Goal: Task Accomplishment & Management: Use online tool/utility

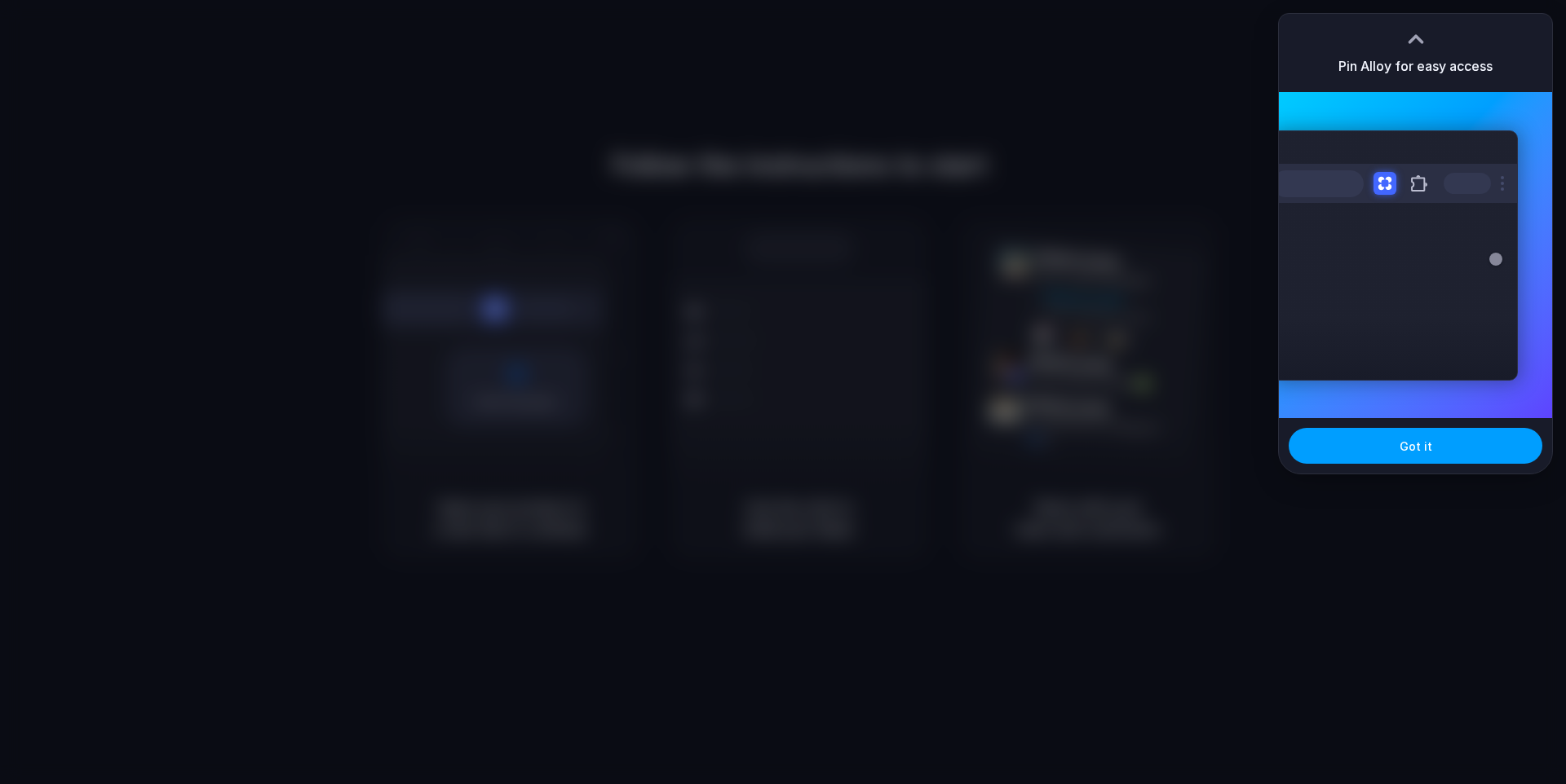
click at [1395, 439] on button "Got it" at bounding box center [1416, 446] width 254 height 36
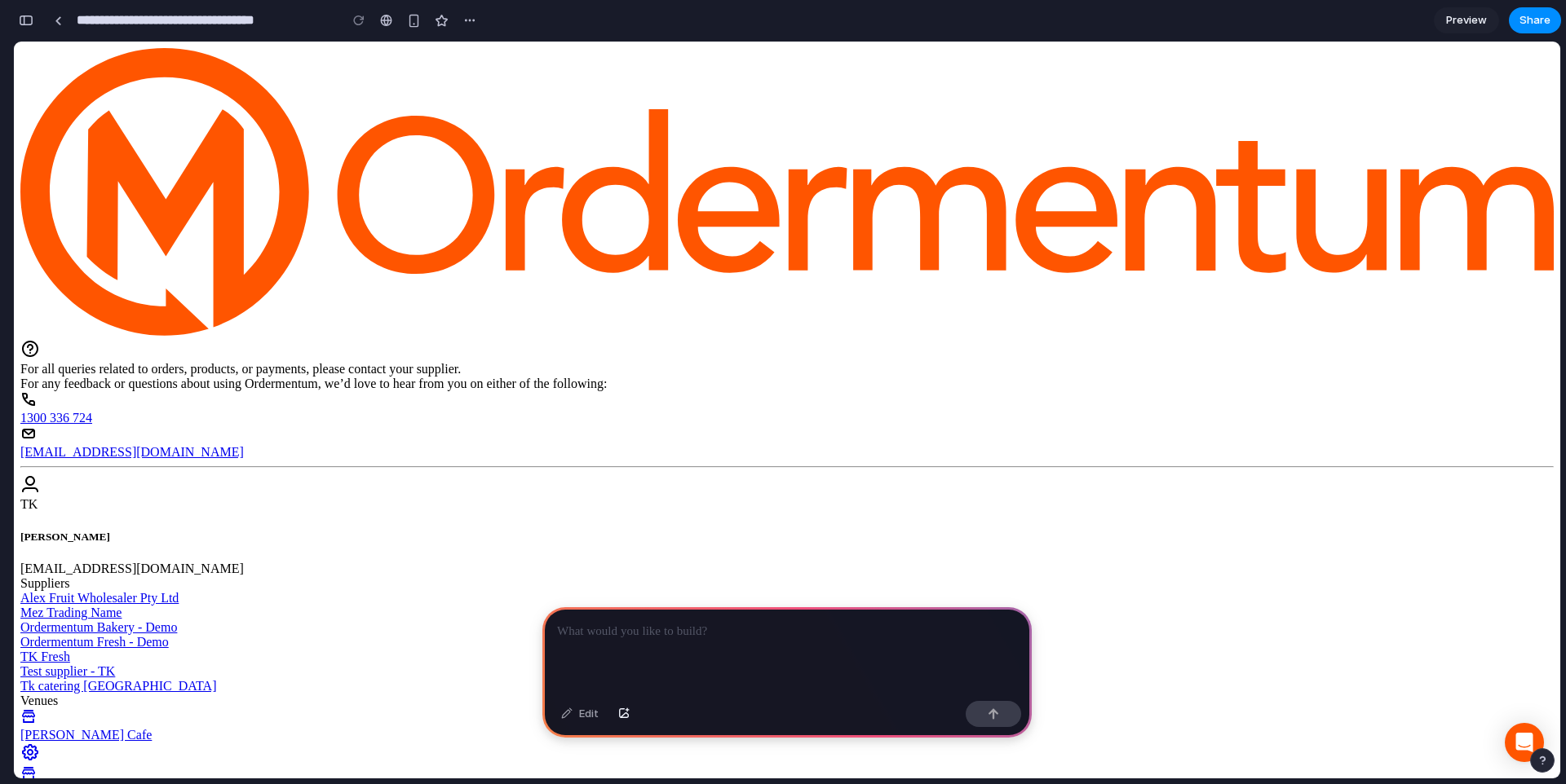
click at [671, 643] on div at bounding box center [787, 651] width 490 height 87
click at [758, 639] on p at bounding box center [787, 631] width 460 height 19
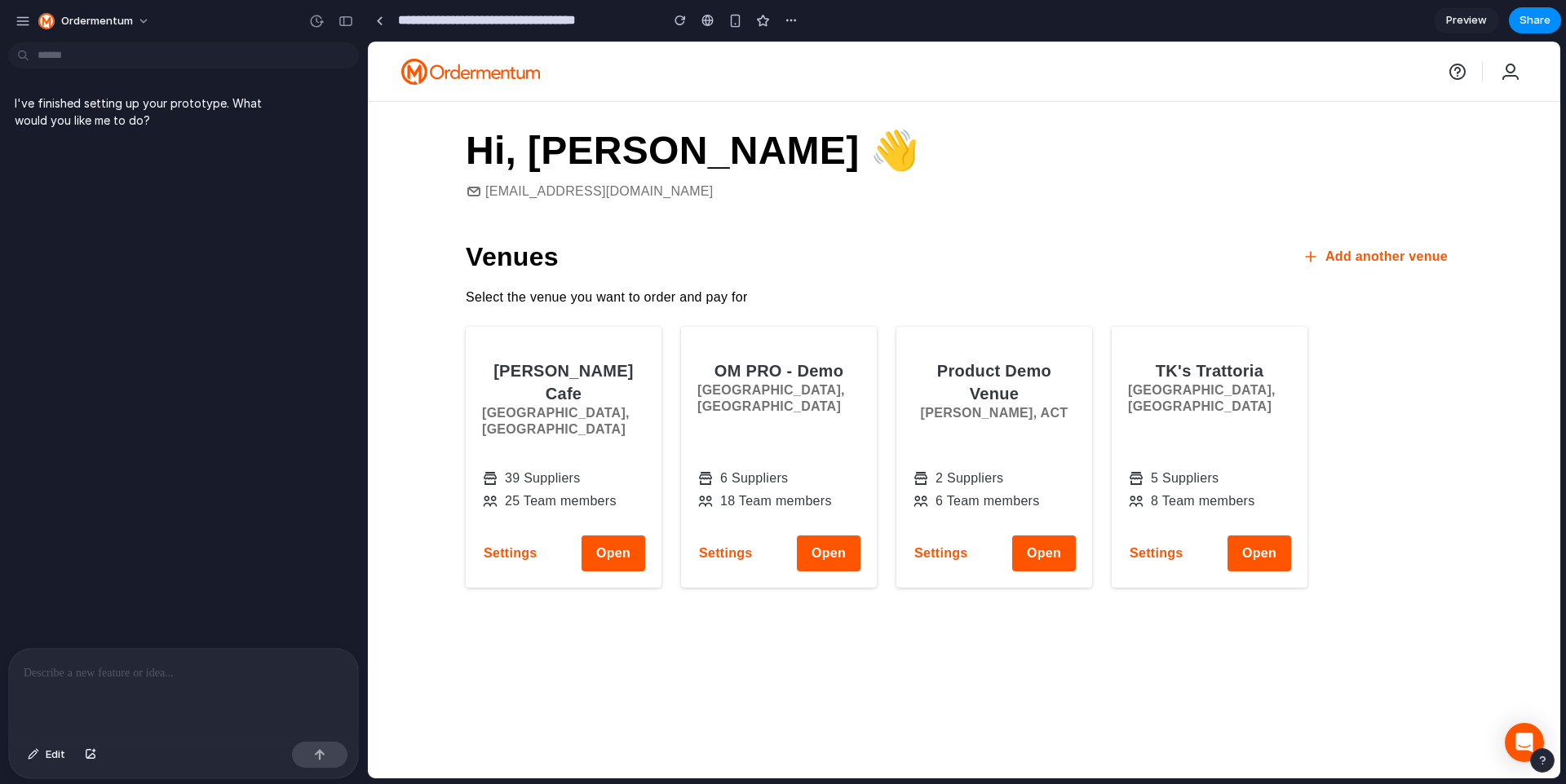
click at [420, 336] on div "Hi, Taufiq 👋 taufiq.khan@ordermentum.com Venues Add another venue Select the ve…" at bounding box center [964, 440] width 1192 height 677
click at [98, 695] on div at bounding box center [184, 691] width 349 height 86
click at [146, 691] on div at bounding box center [184, 691] width 349 height 86
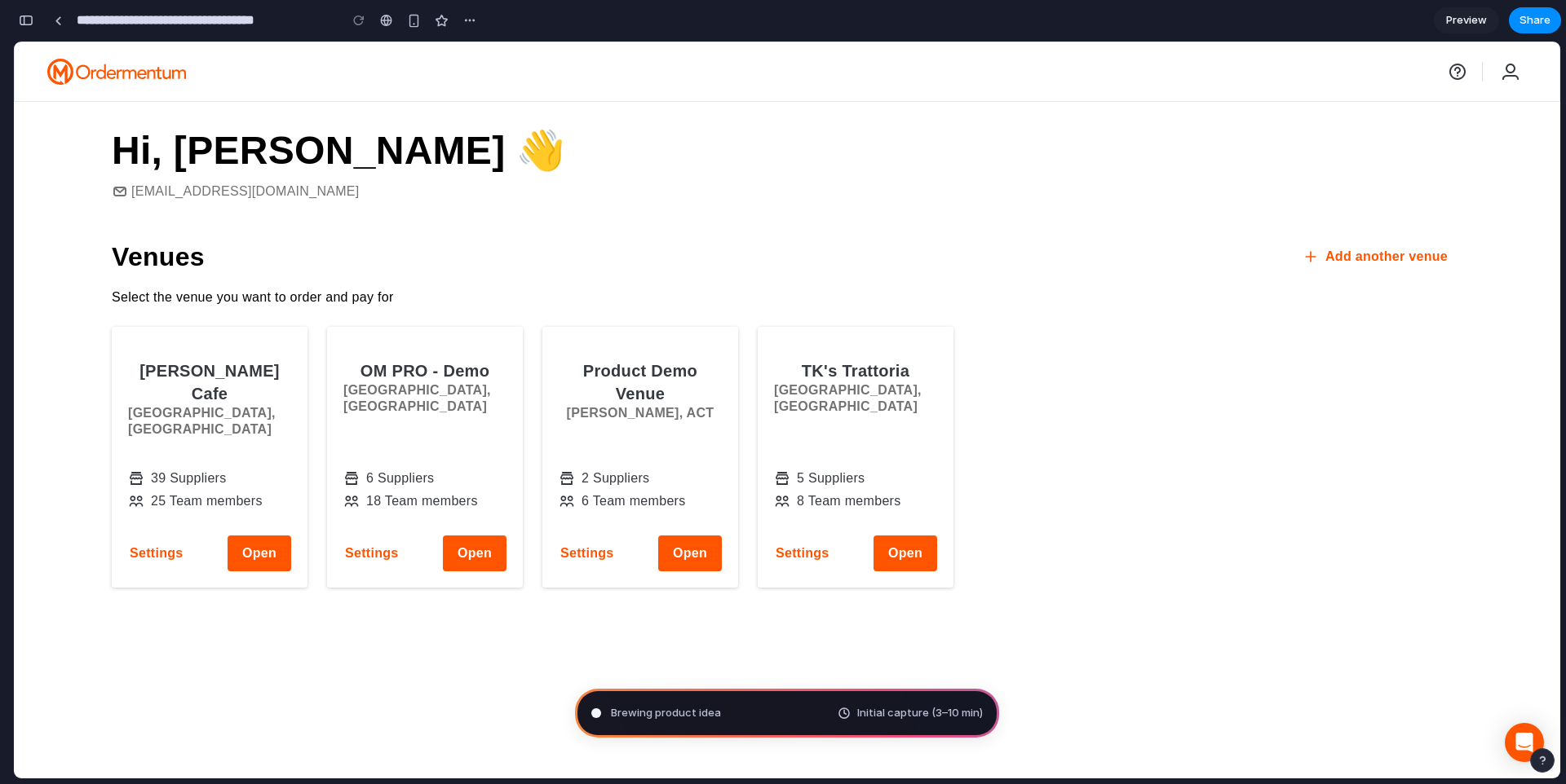
type input "**********"
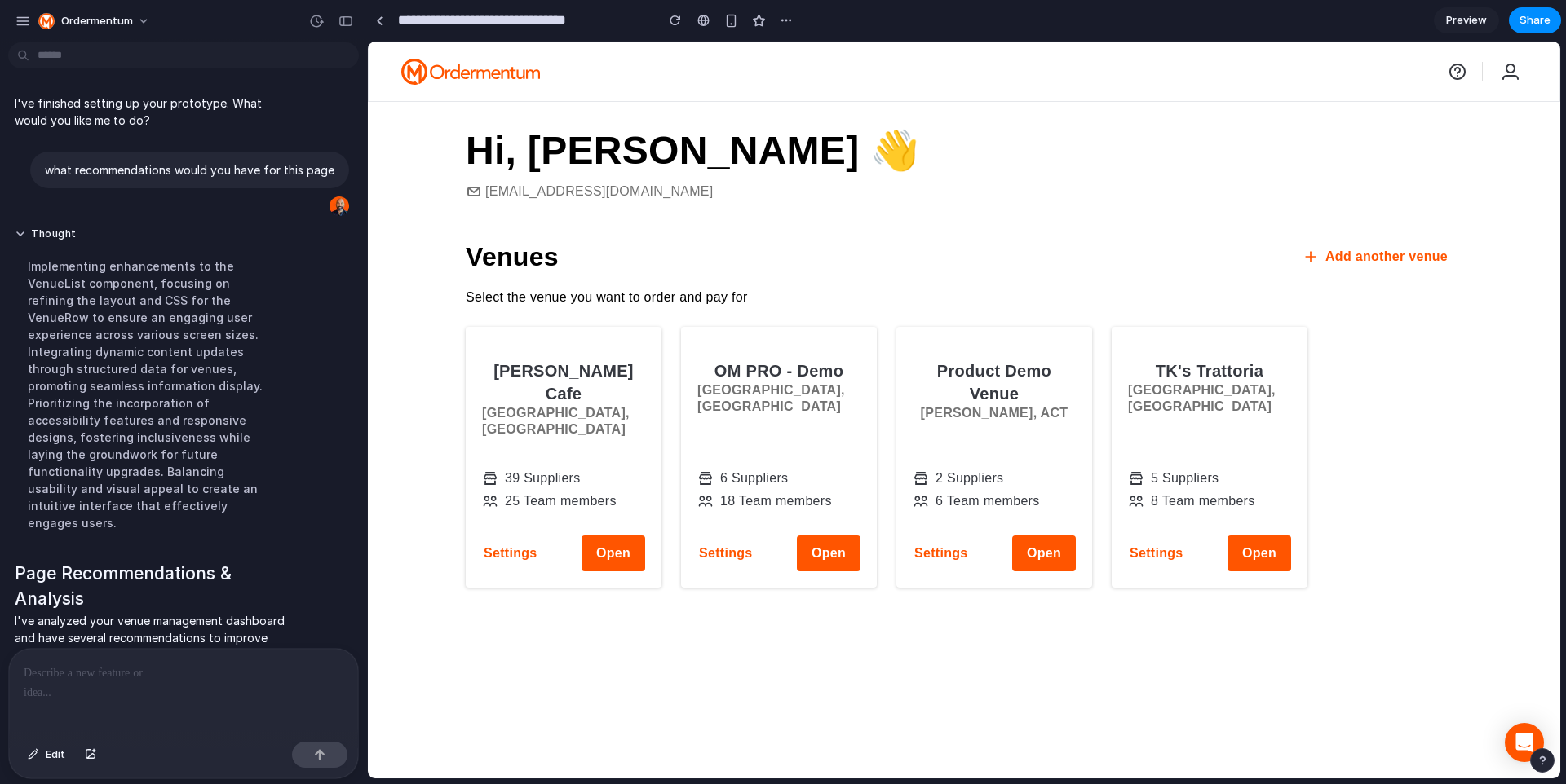
scroll to position [3227, 0]
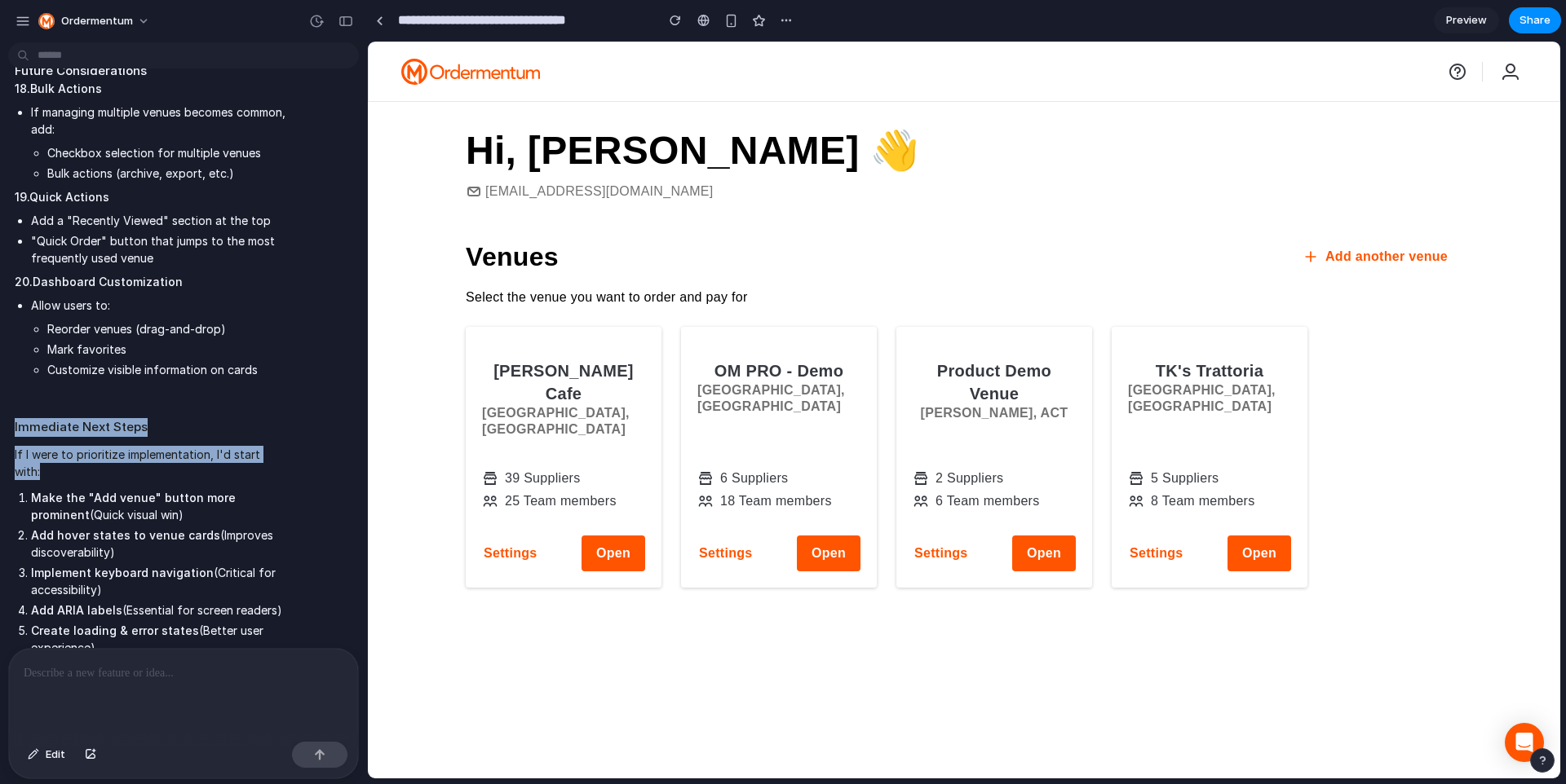
drag, startPoint x: 129, startPoint y: 354, endPoint x: 122, endPoint y: 415, distance: 61.4
click at [133, 564] on li "Implement keyboard navigation (Critical for accessibility)" at bounding box center [159, 581] width 256 height 34
drag, startPoint x: 133, startPoint y: 586, endPoint x: 133, endPoint y: 402, distance: 184.0
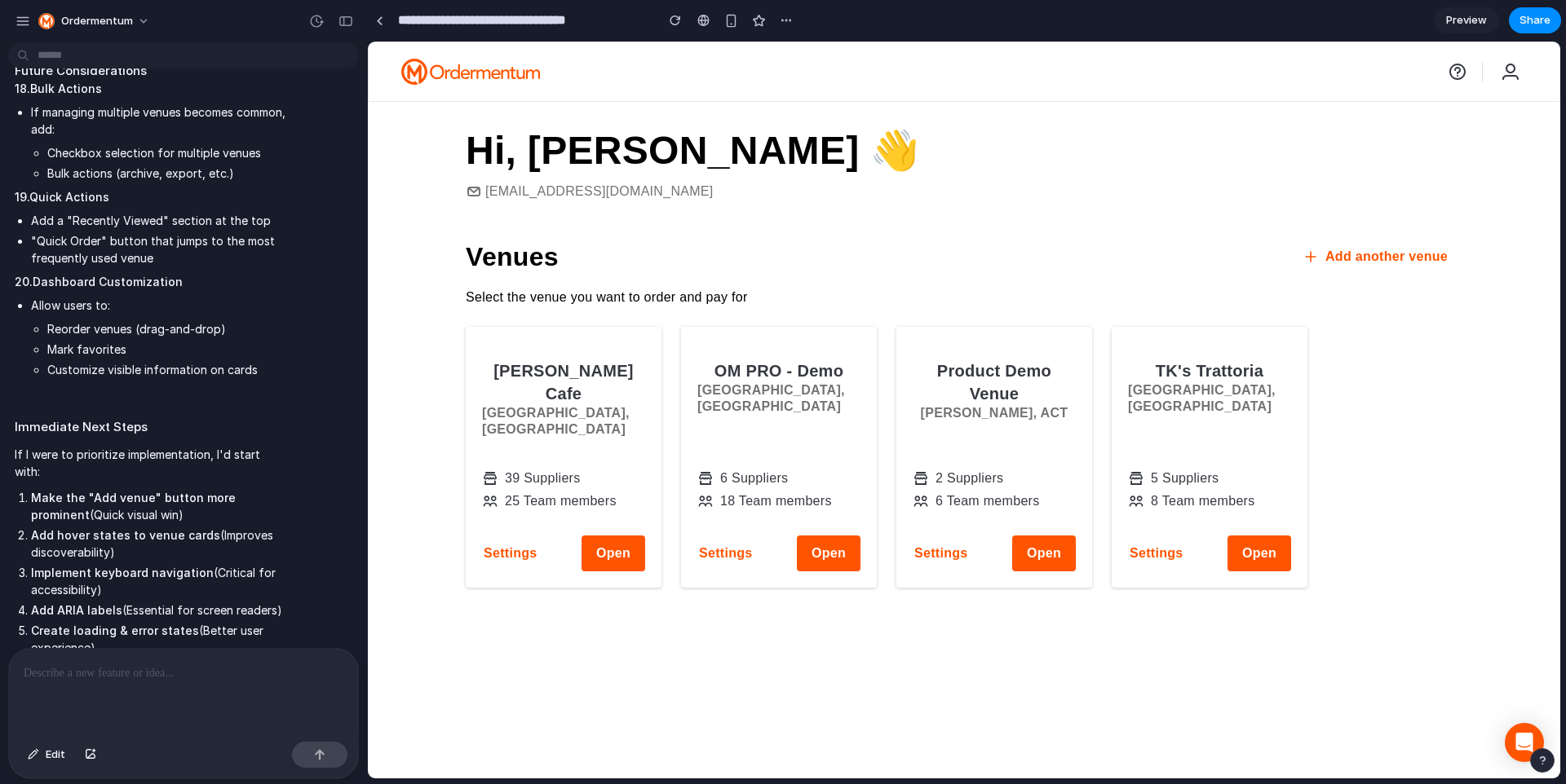
click at [133, 446] on p "If I were to prioritize implementation, I'd start with:" at bounding box center [151, 462] width 273 height 34
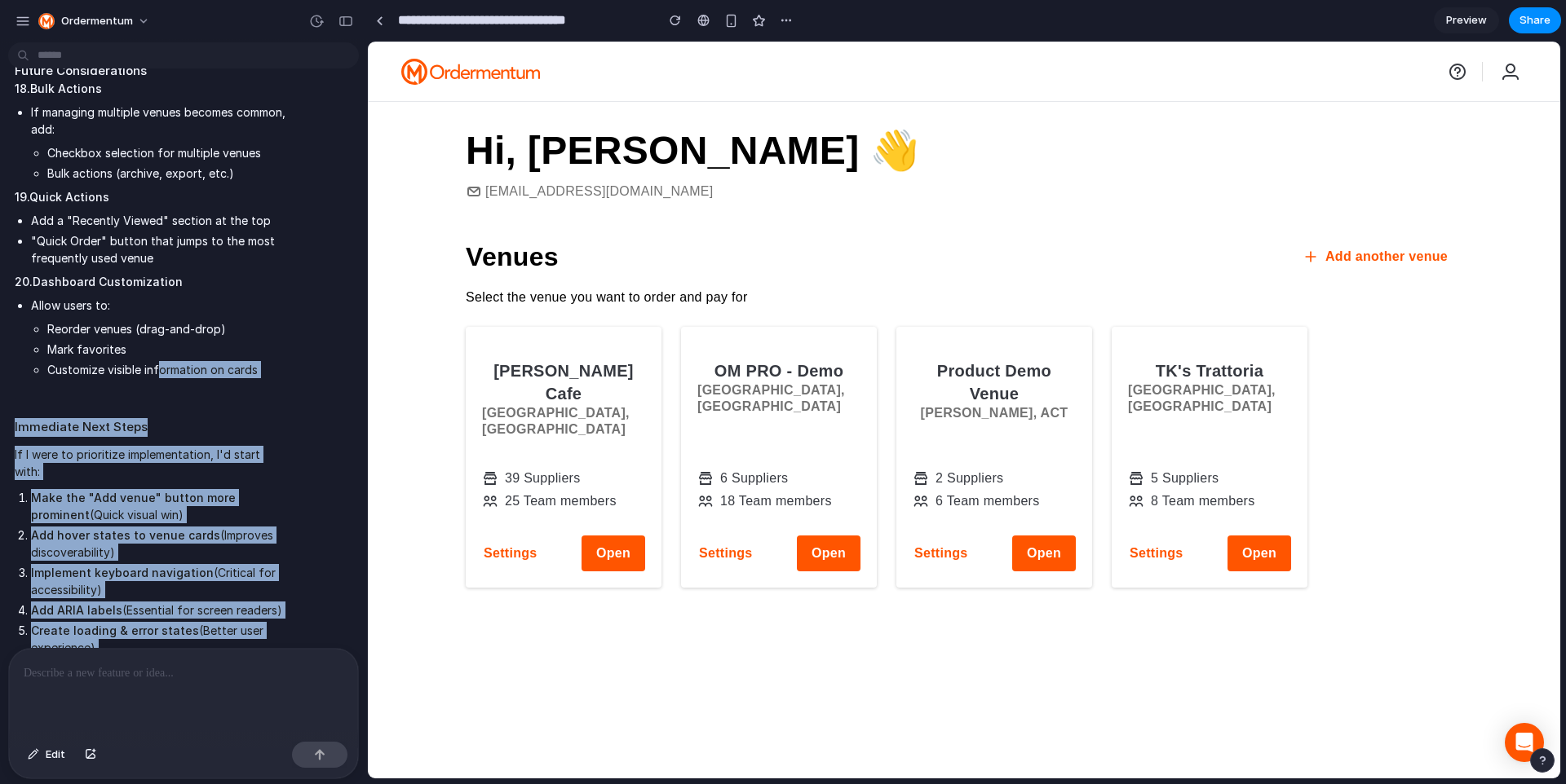
drag, startPoint x: 159, startPoint y: 636, endPoint x: 159, endPoint y: 315, distance: 321.0
click at [159, 361] on li "Customize visible information on cards" at bounding box center [167, 370] width 240 height 17
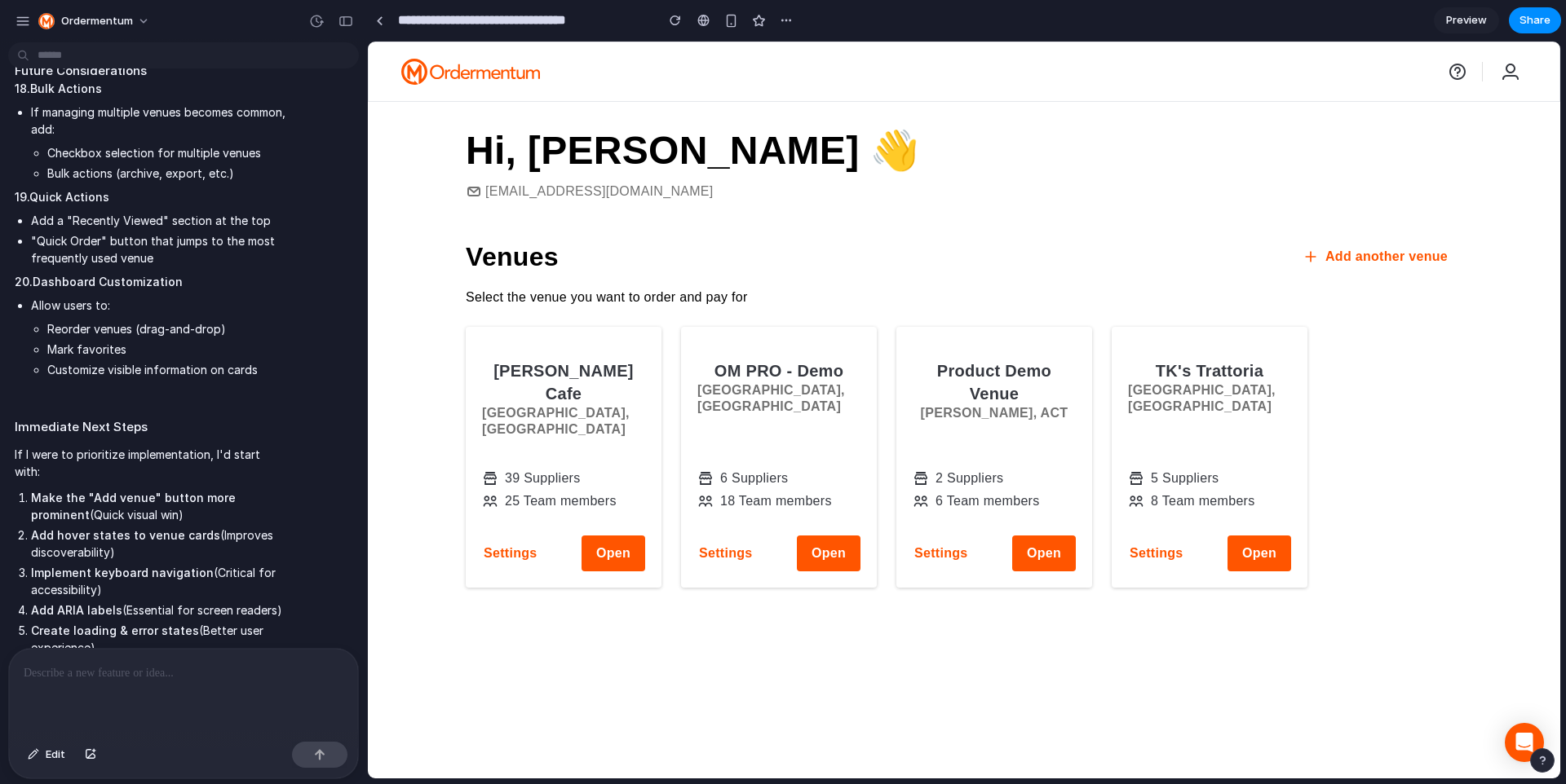
click at [108, 698] on div at bounding box center [184, 691] width 349 height 86
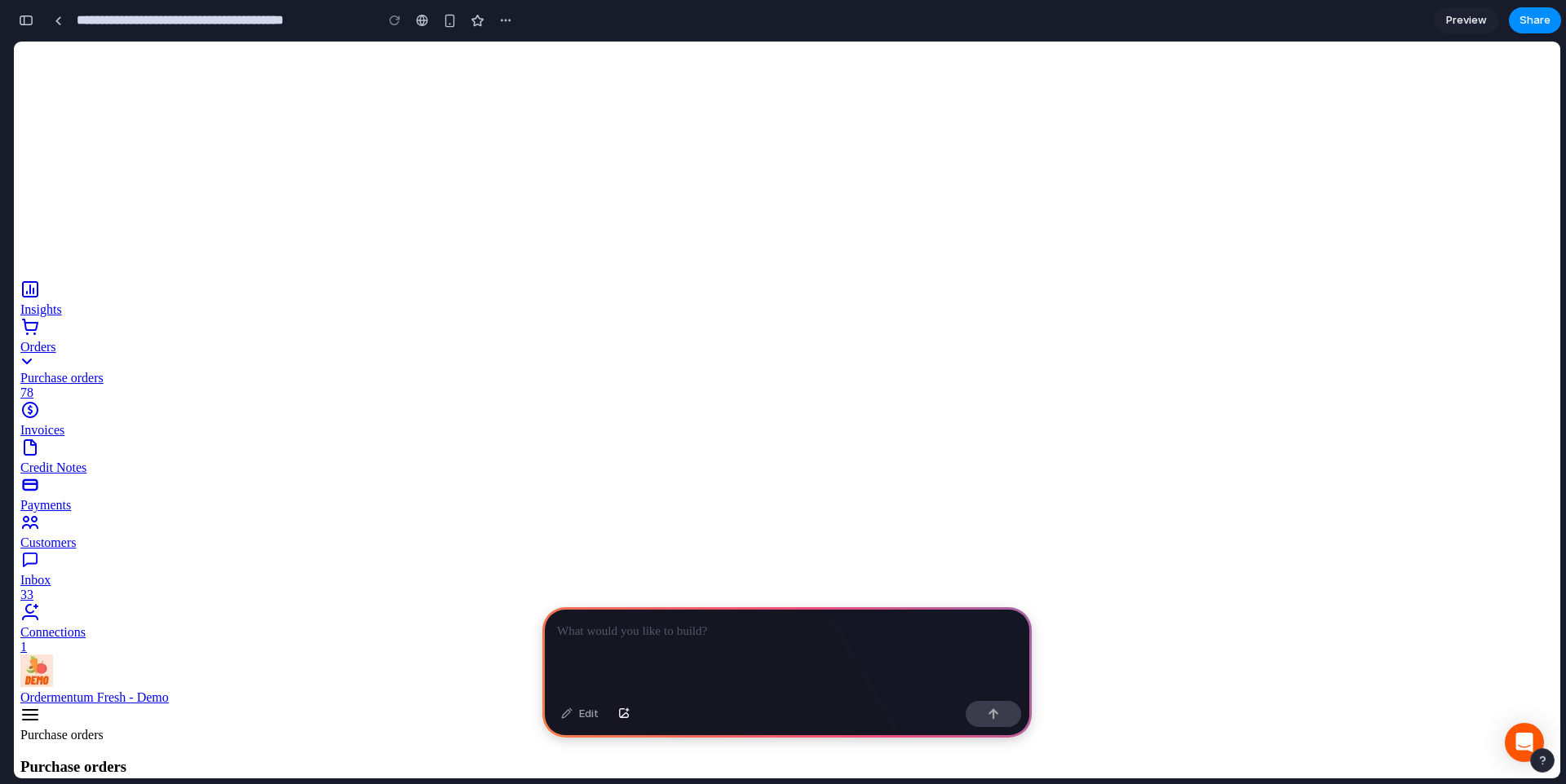
click at [674, 631] on p at bounding box center [787, 631] width 460 height 19
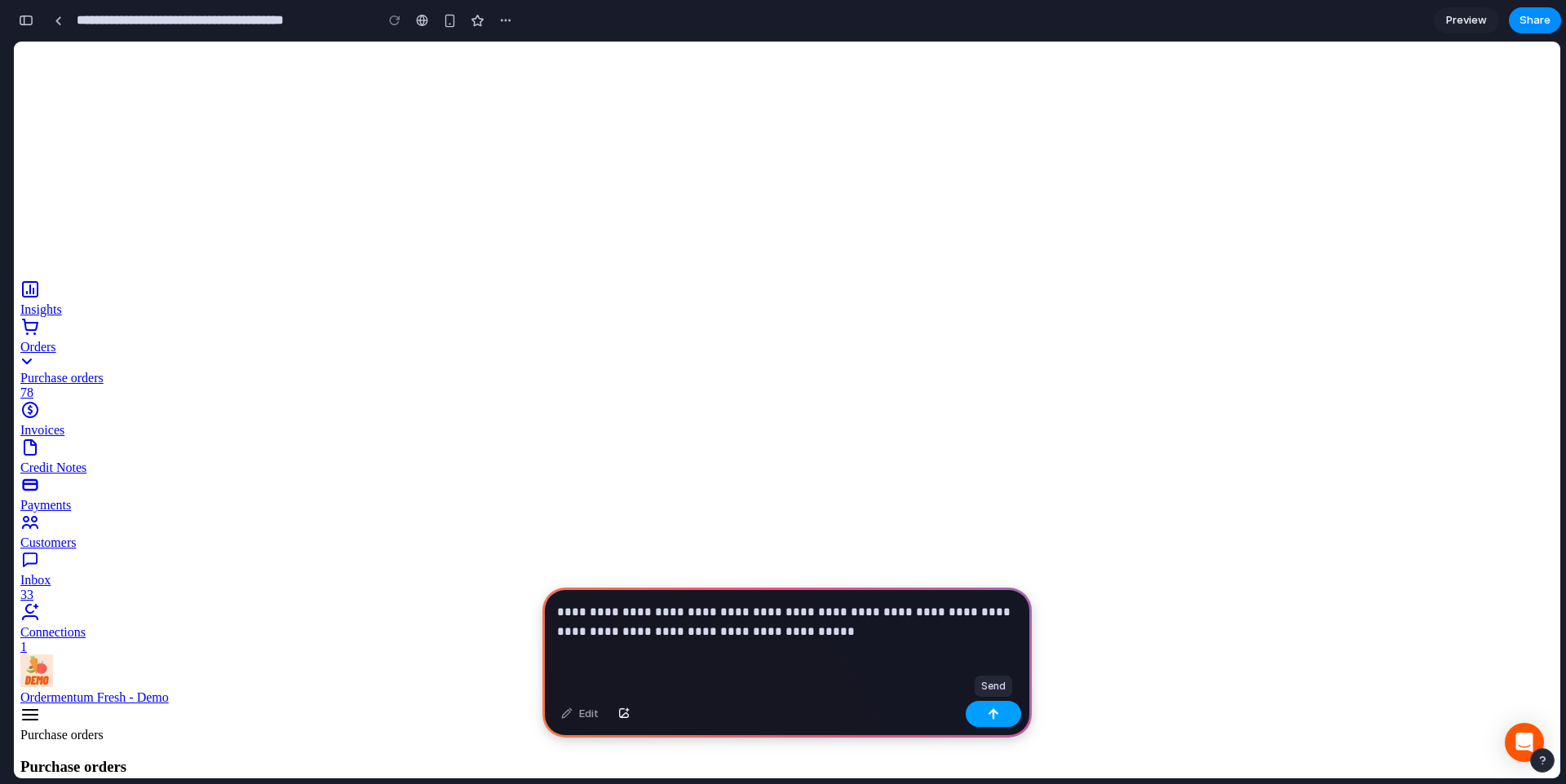
click at [1007, 705] on button "button" at bounding box center [994, 714] width 56 height 26
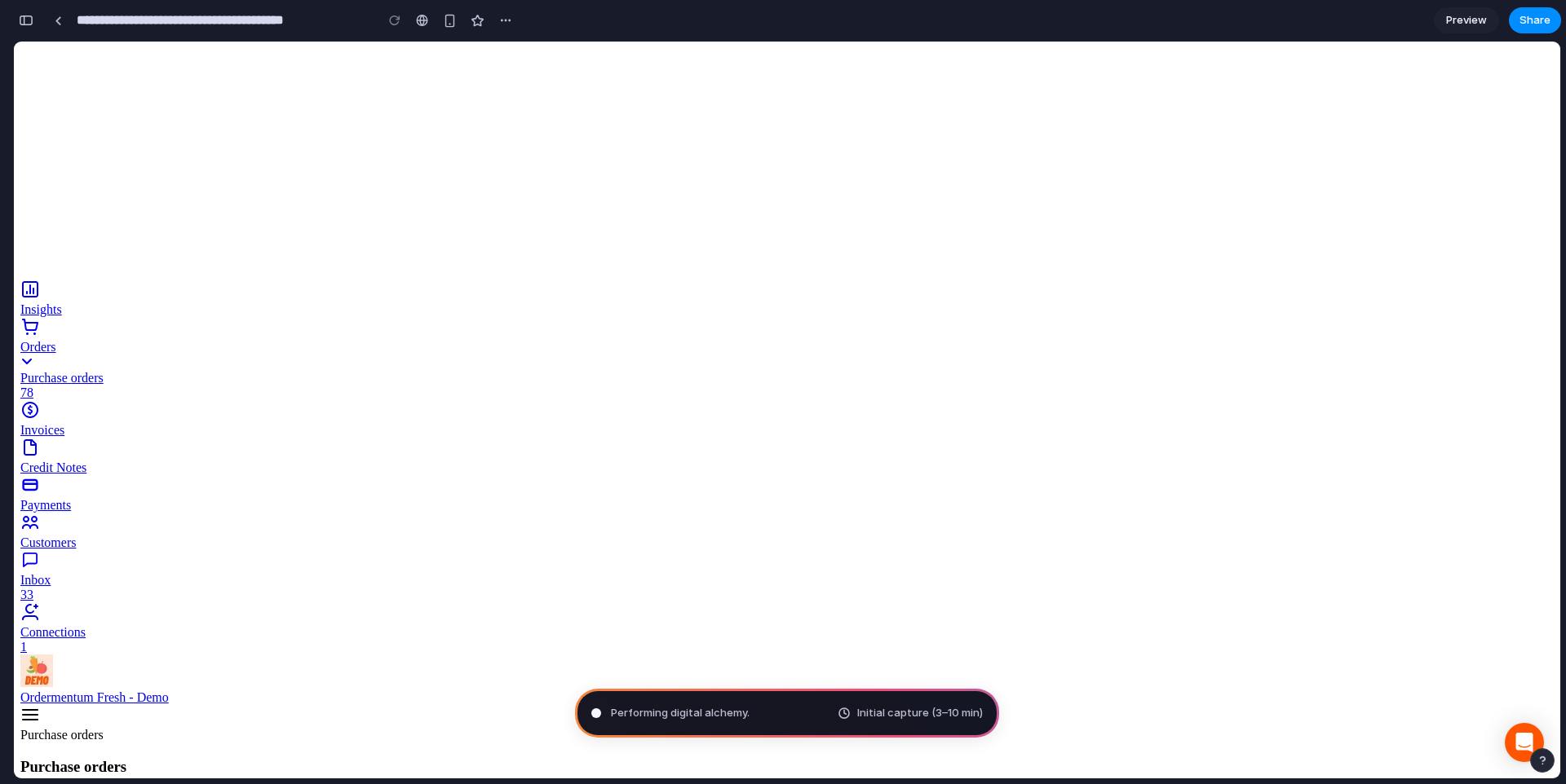
scroll to position [98, 0]
click at [14, 42] on link "Settings" at bounding box center [14, 42] width 0 height 0
click at [166, 317] on link "Orders" at bounding box center [787, 344] width 1534 height 54
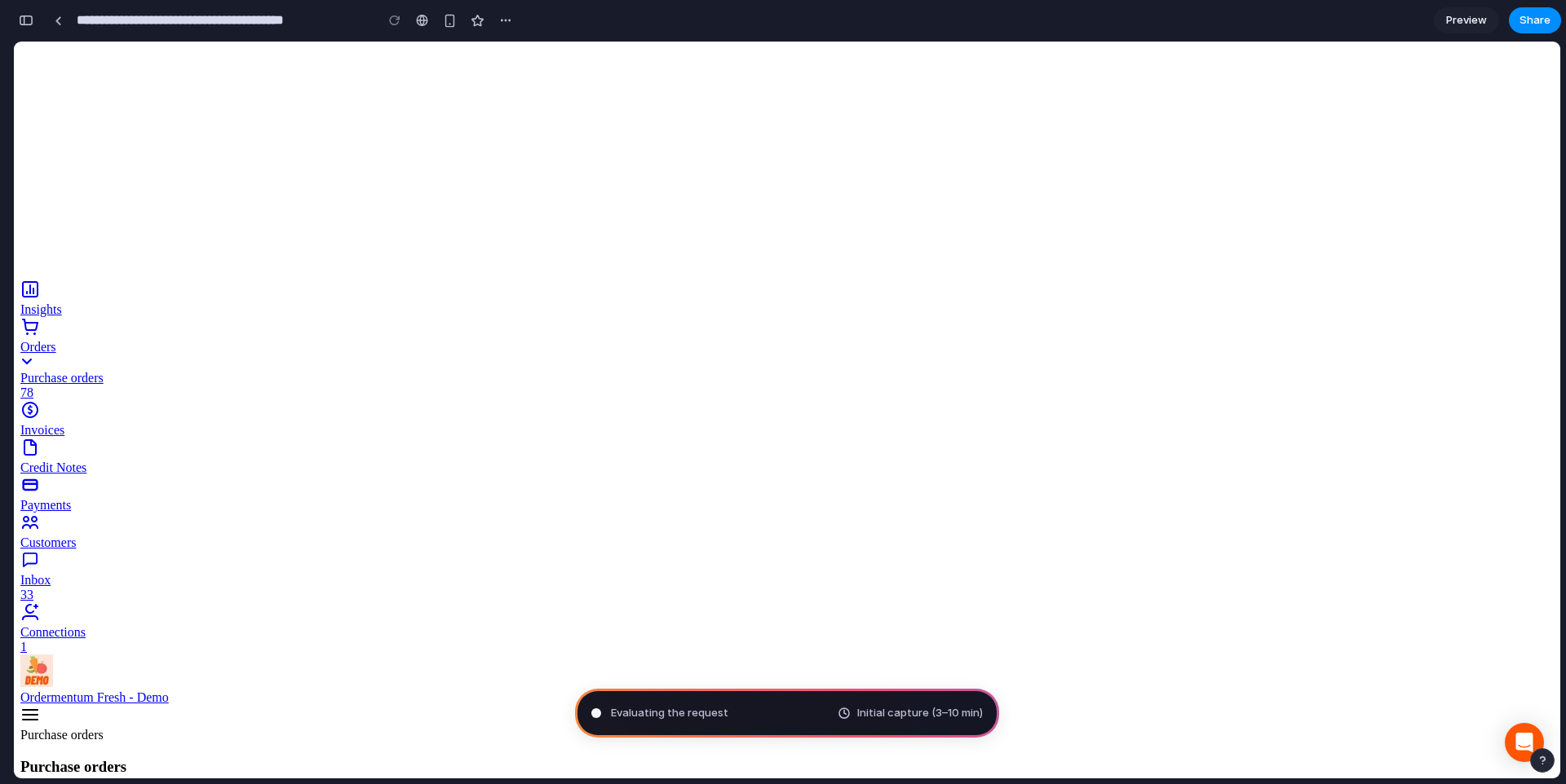
click at [501, 26] on div "button" at bounding box center [505, 20] width 13 height 13
click at [510, 24] on div "Duplicate Delete" at bounding box center [783, 392] width 1566 height 784
click at [453, 22] on div "button" at bounding box center [450, 20] width 14 height 14
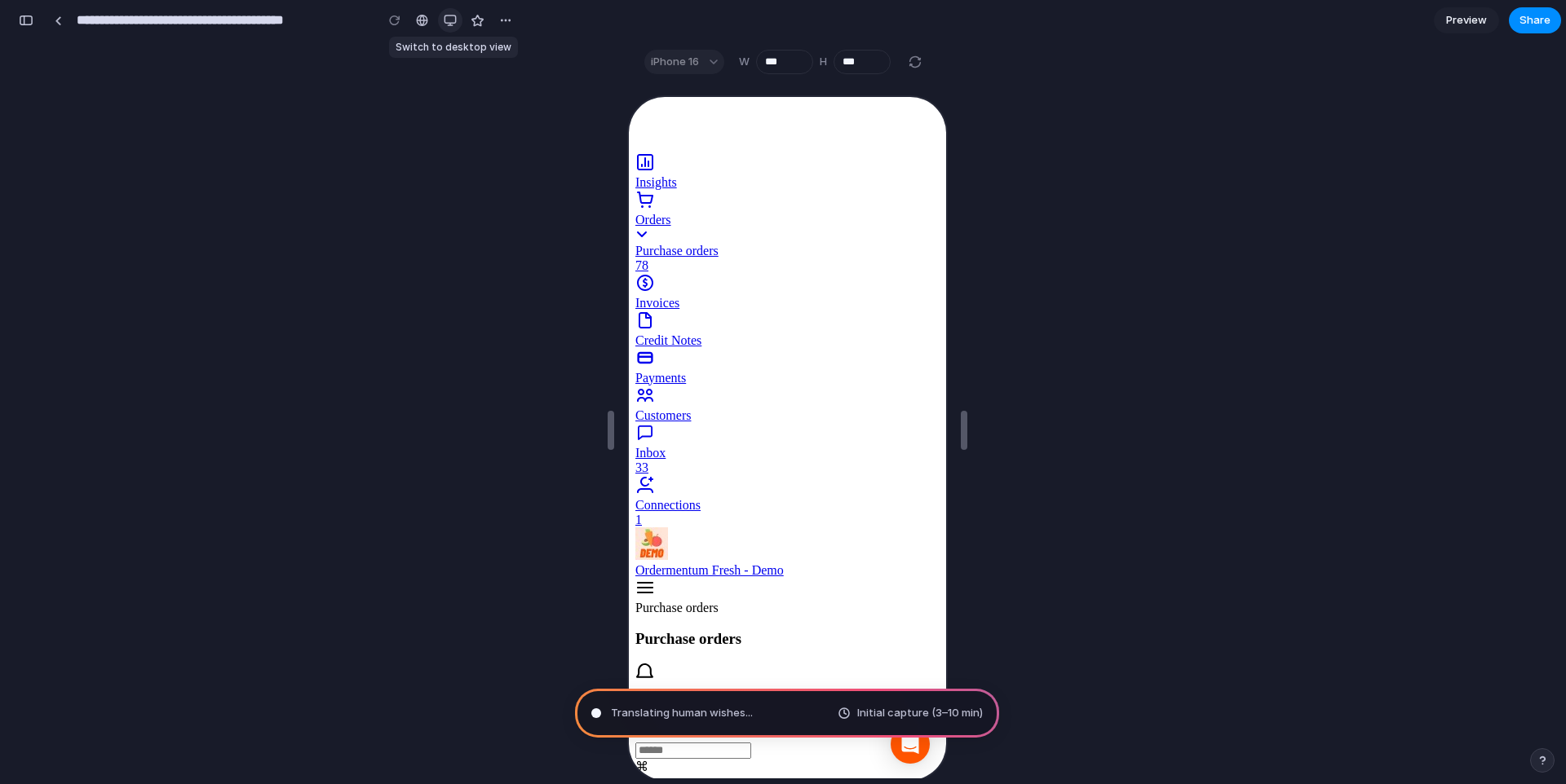
click at [453, 22] on div "button" at bounding box center [451, 20] width 13 height 13
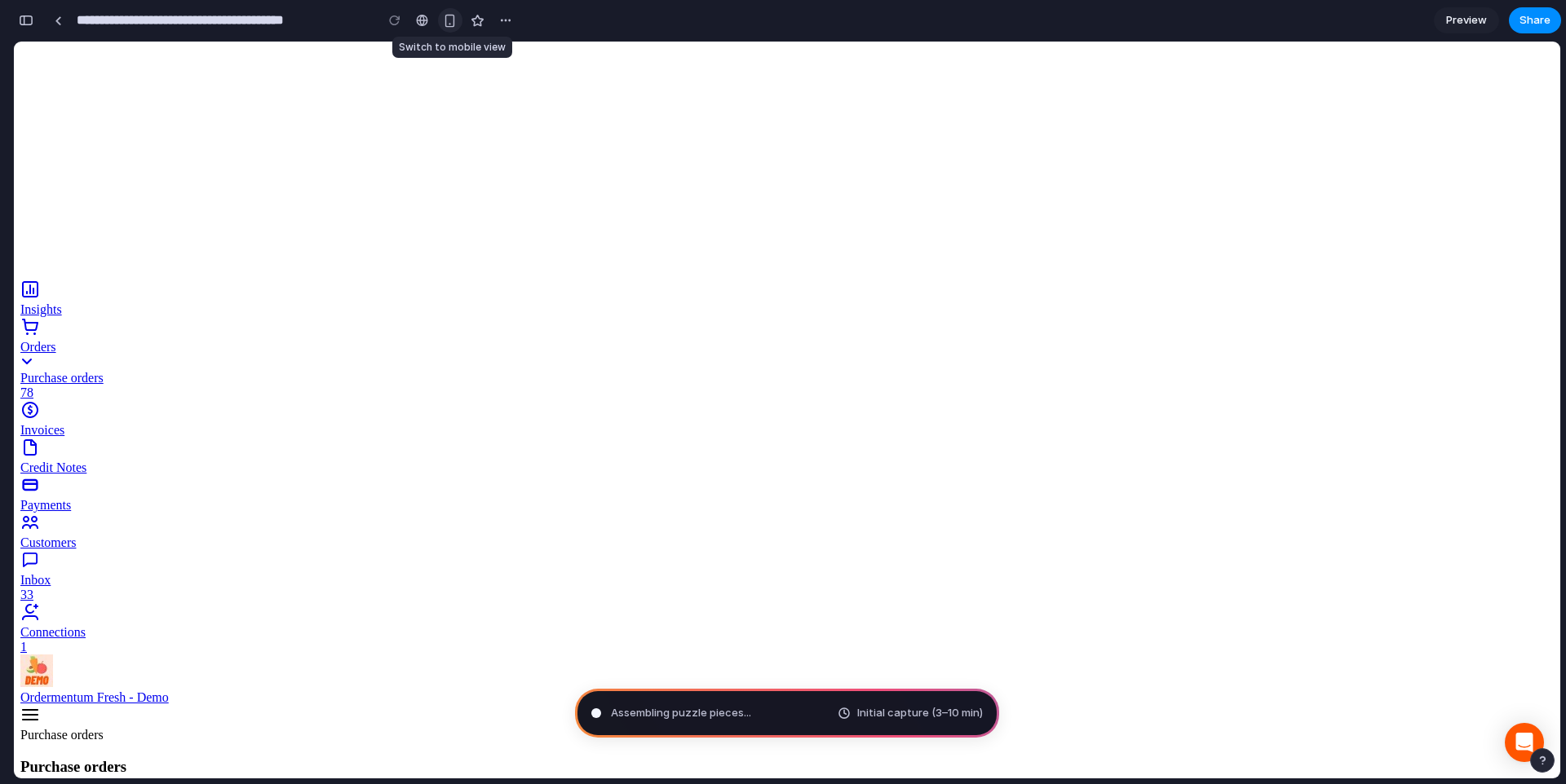
type input "**********"
click at [1468, 22] on span "Preview" at bounding box center [1467, 20] width 41 height 17
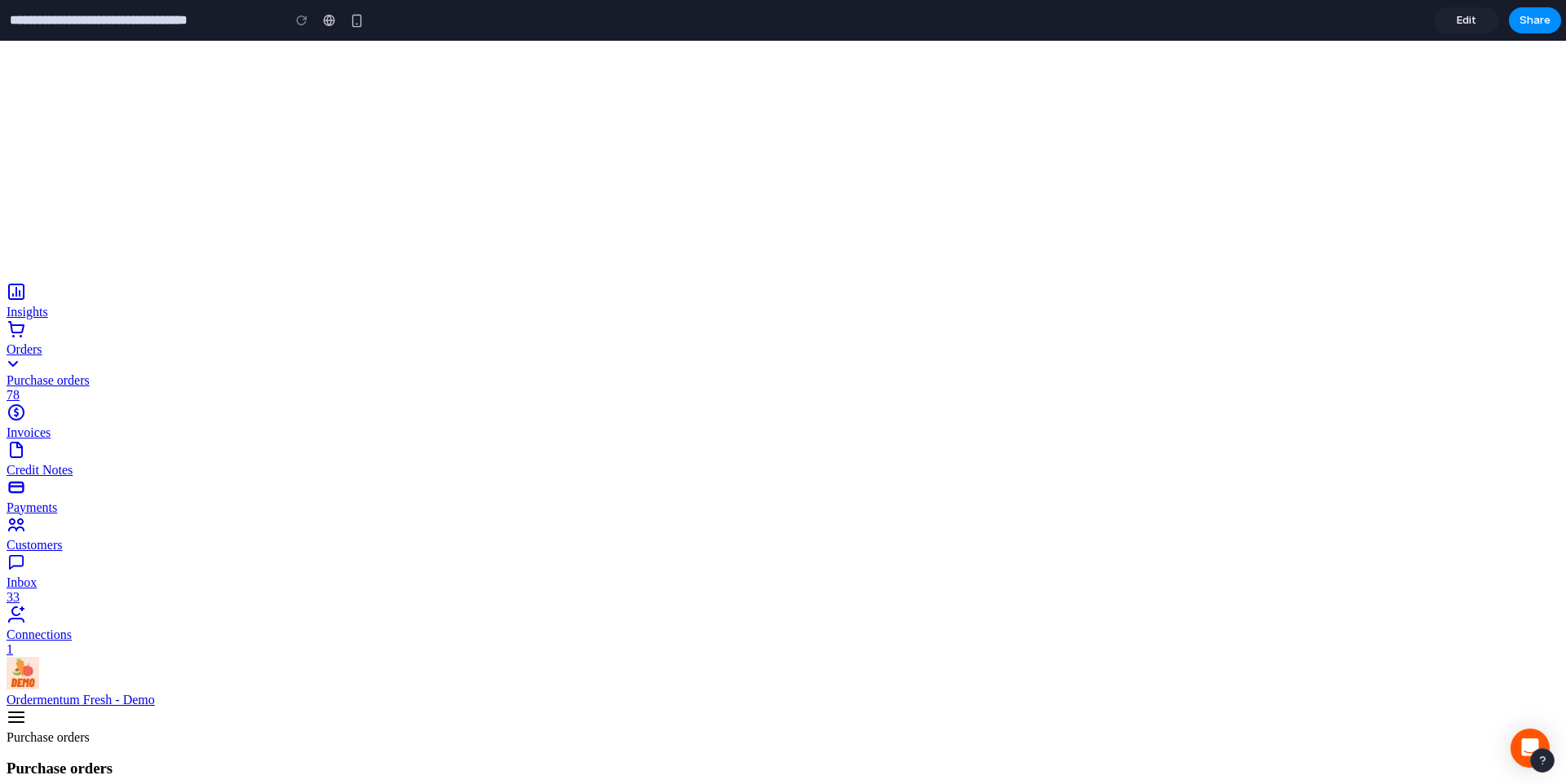
scroll to position [92, 0]
click at [1463, 17] on span "Edit" at bounding box center [1466, 20] width 19 height 17
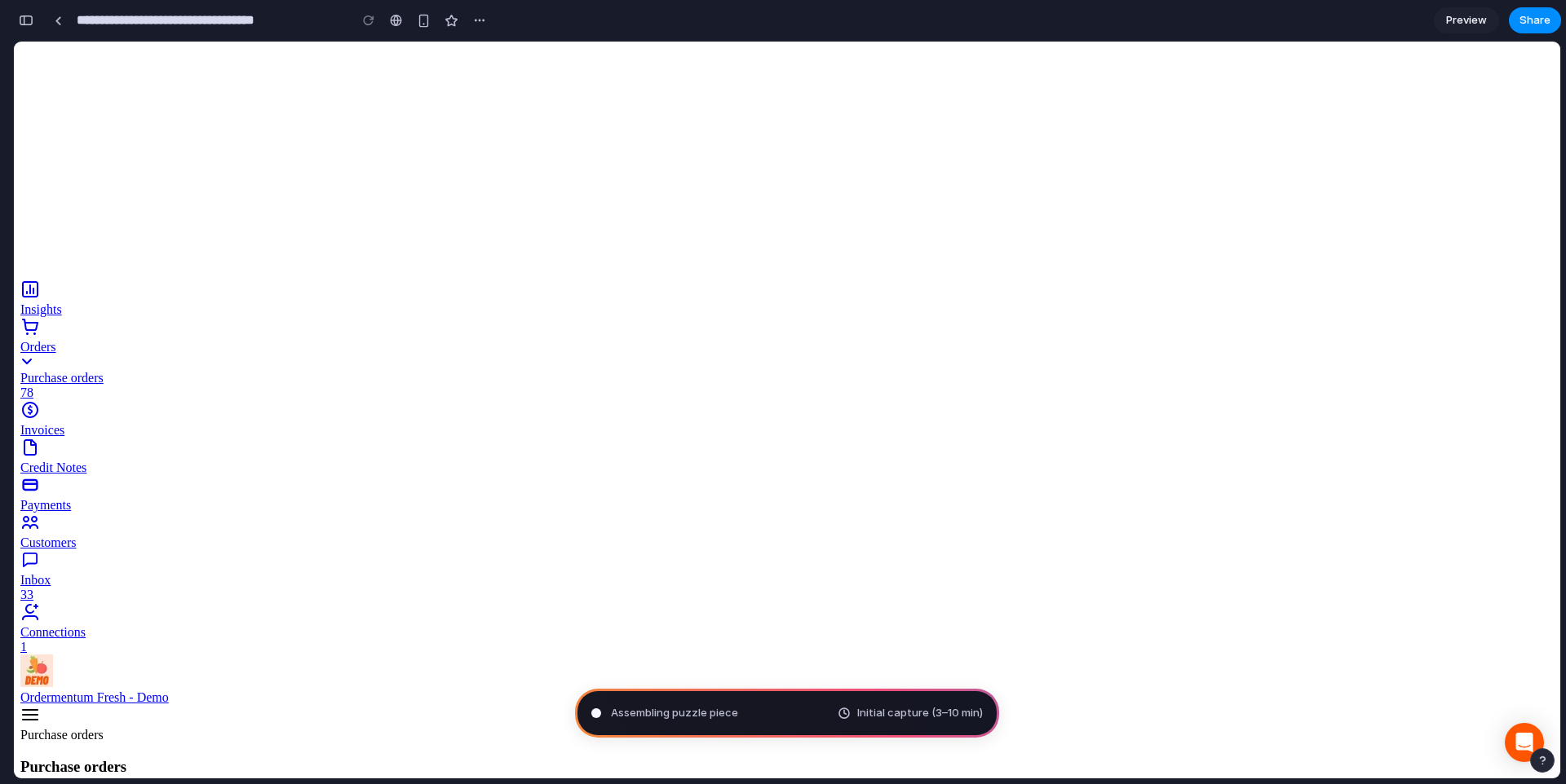
scroll to position [98, 0]
click at [112, 400] on link "Invoices" at bounding box center [787, 419] width 1534 height 37
